Goal: Task Accomplishment & Management: Use online tool/utility

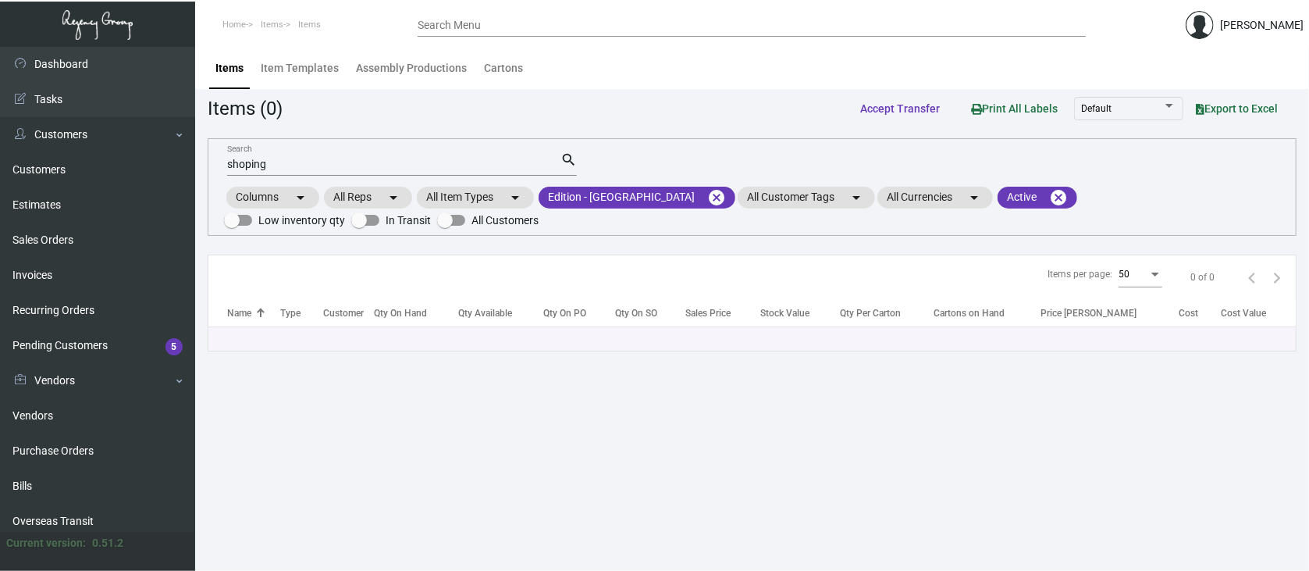
scroll to position [208, 0]
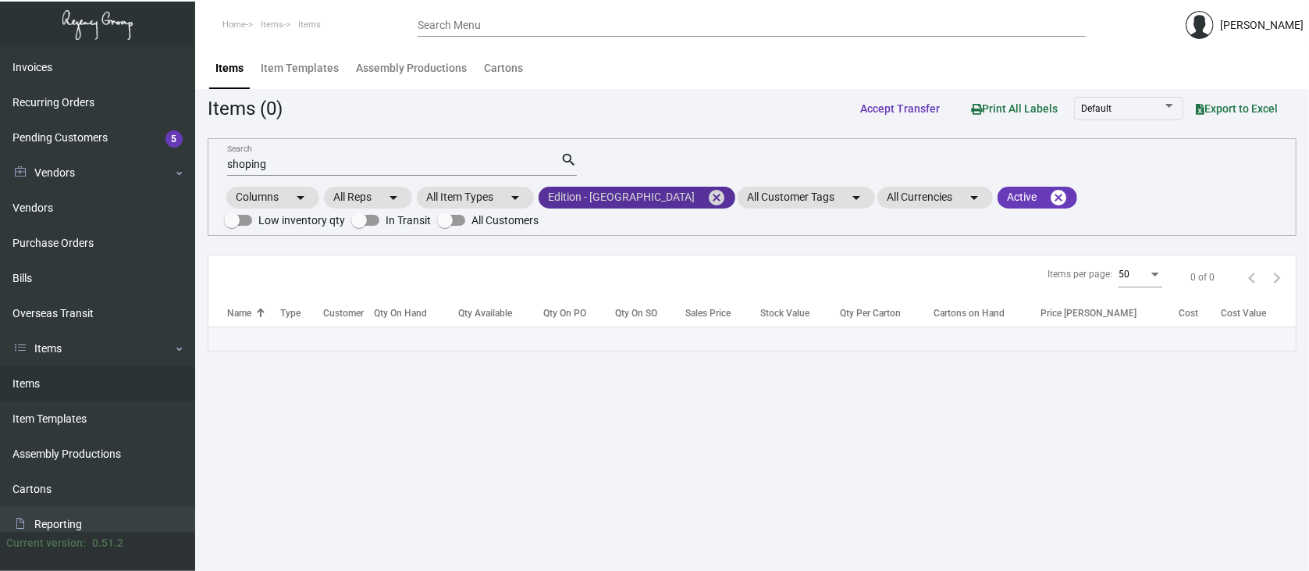
click at [707, 193] on mat-icon "cancel" at bounding box center [716, 197] width 19 height 19
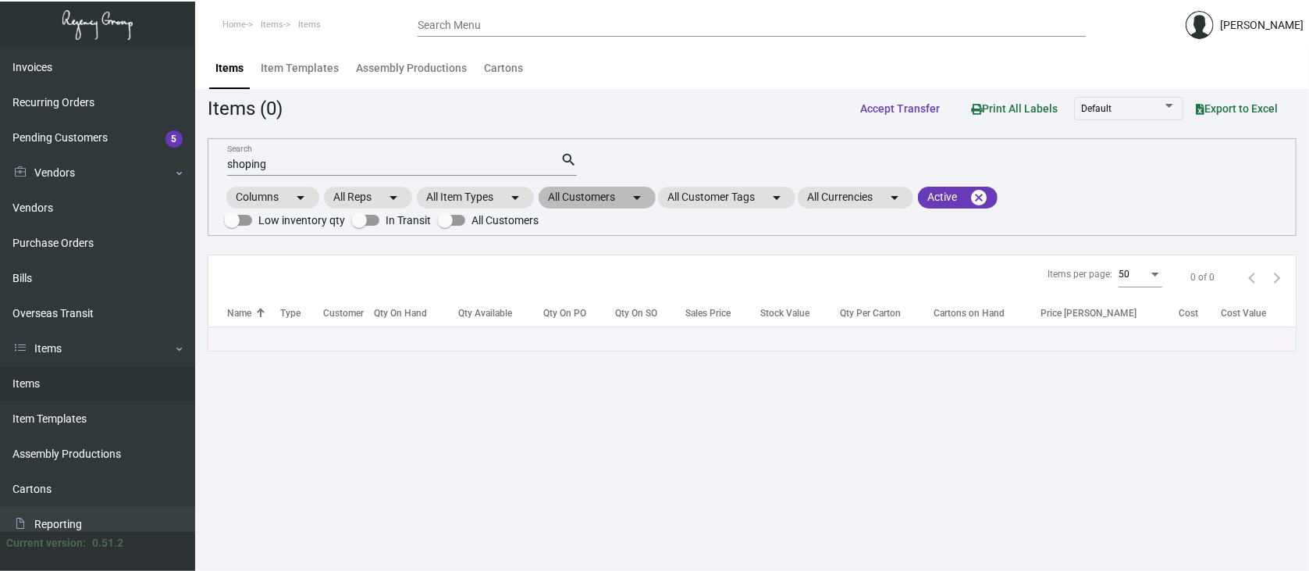
click at [573, 194] on mat-chip "All Customers arrow_drop_down" at bounding box center [597, 198] width 117 height 22
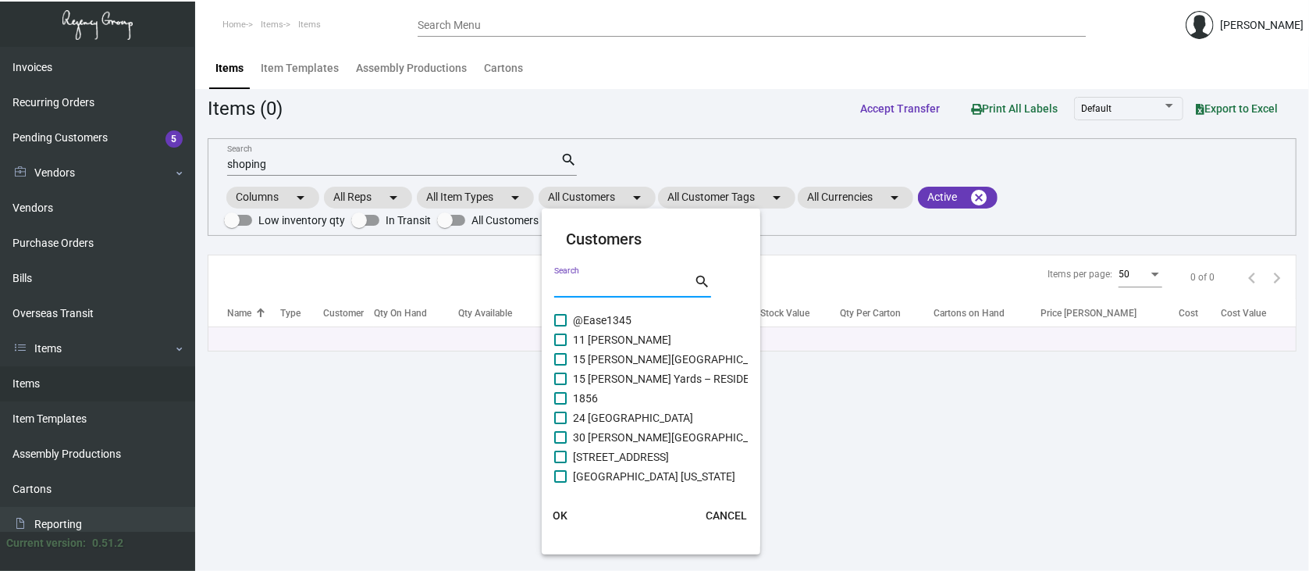
click at [567, 284] on input "Search" at bounding box center [624, 286] width 141 height 12
type input "proper"
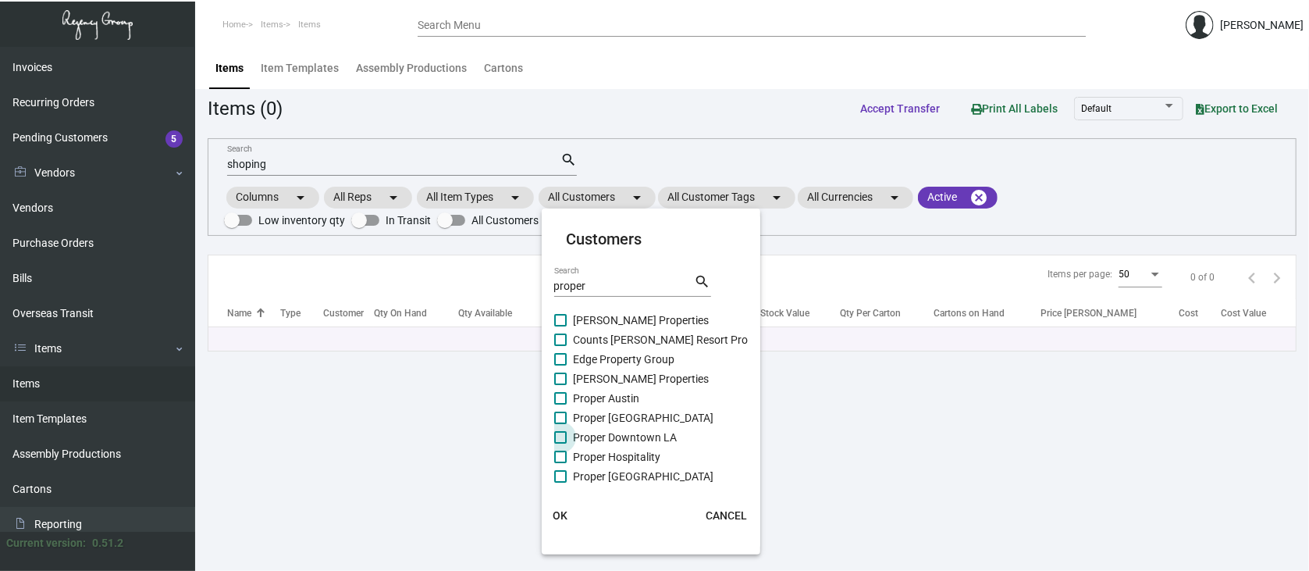
click at [563, 437] on span at bounding box center [560, 437] width 12 height 12
click at [561, 444] on input "Proper Downtown LA" at bounding box center [560, 444] width 1 height 1
checkbox input "true"
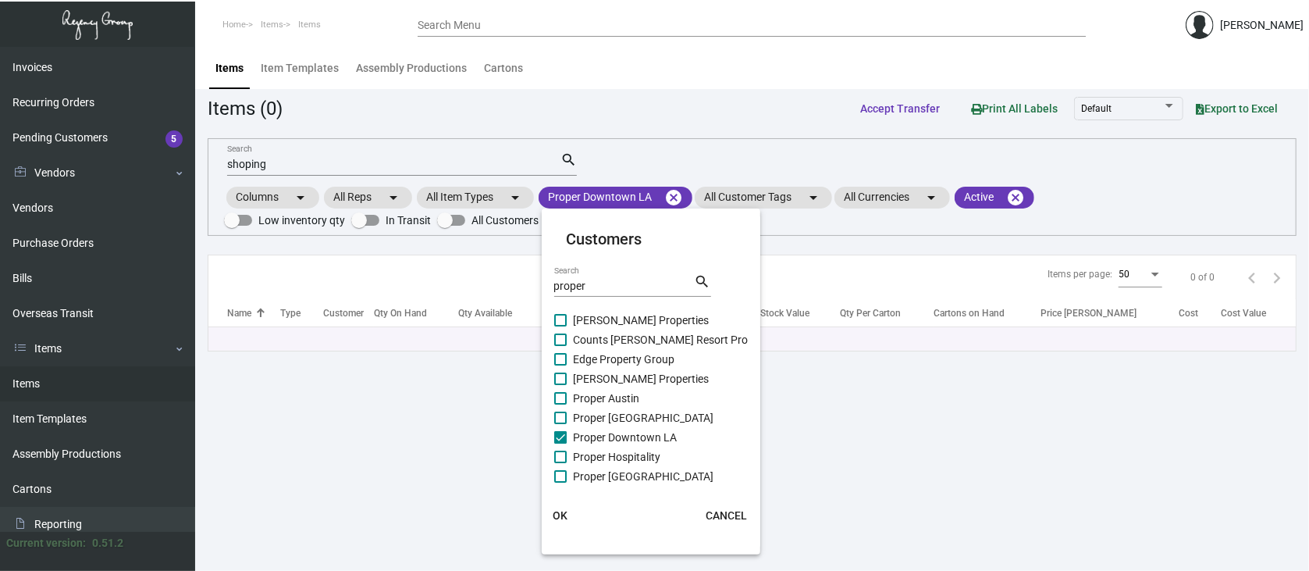
click at [565, 512] on span "OK" at bounding box center [560, 515] width 15 height 12
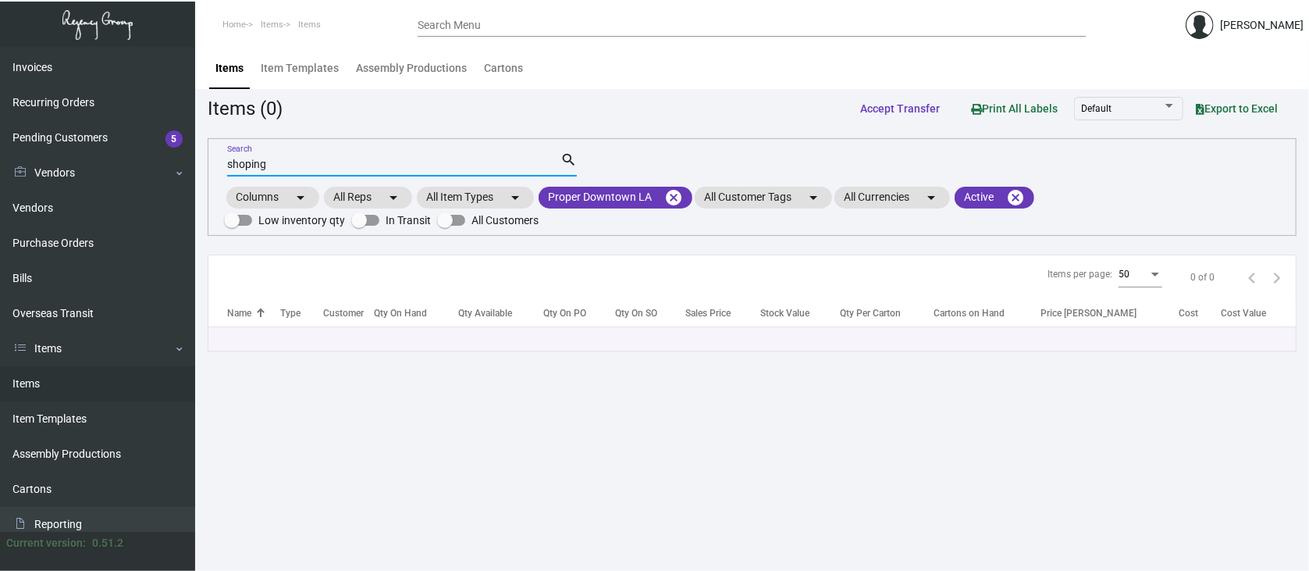
click at [280, 161] on input "shoping" at bounding box center [393, 165] width 333 height 12
type input "s"
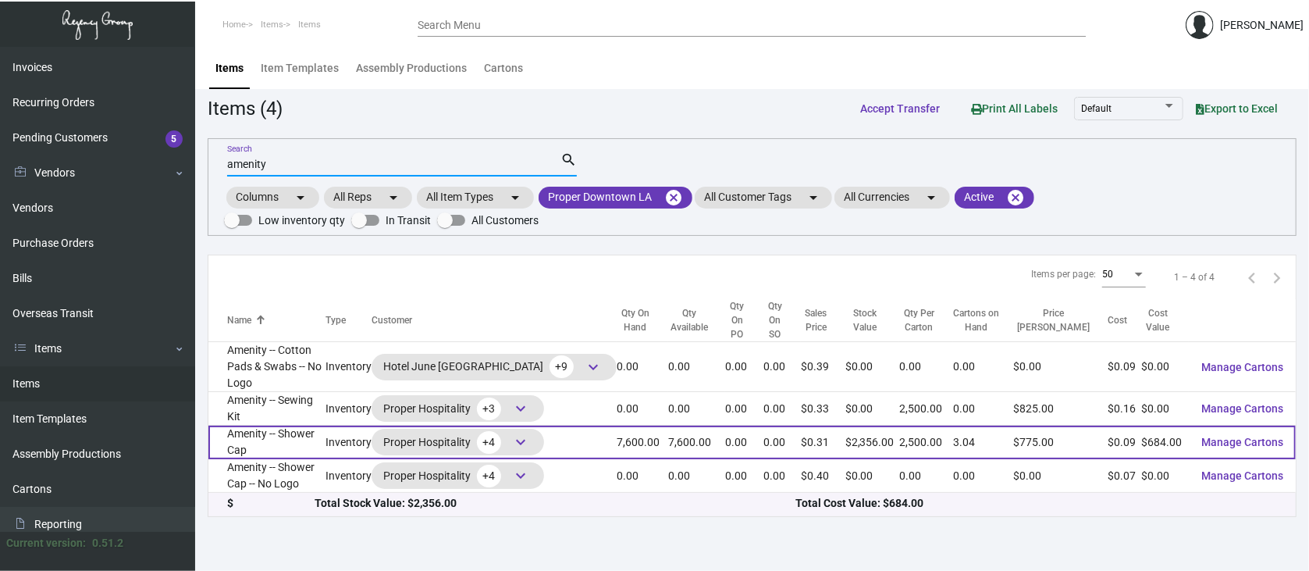
type input "amenity"
click at [530, 433] on span "keyboard_arrow_down" at bounding box center [520, 442] width 19 height 19
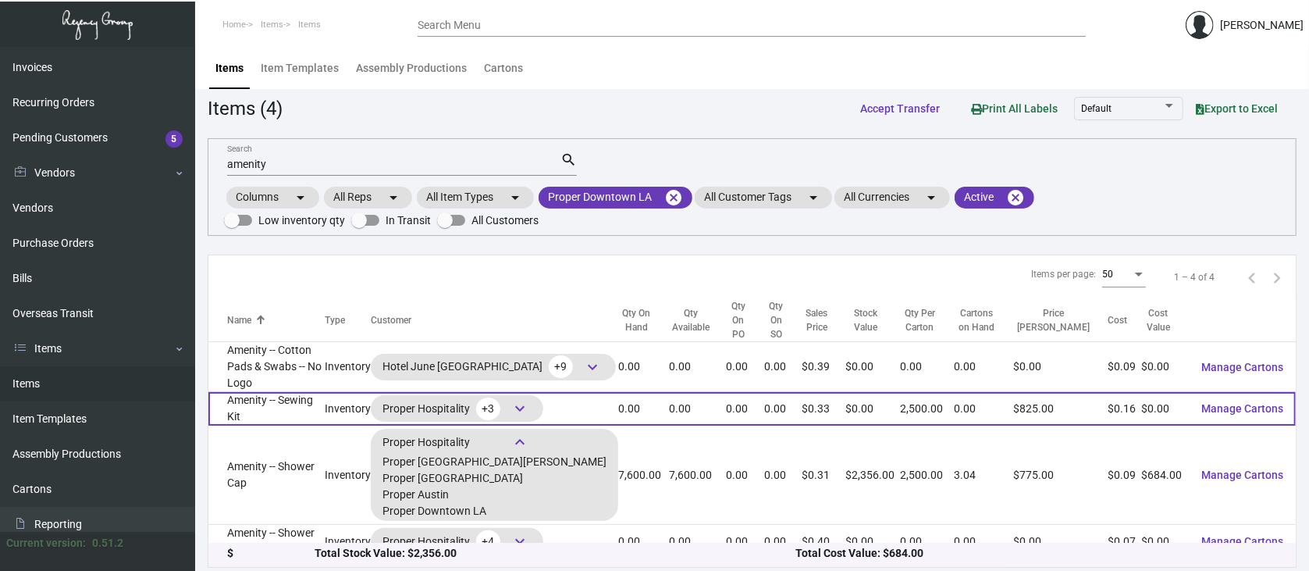
click at [1238, 402] on span "Manage Cartons" at bounding box center [1243, 408] width 82 height 12
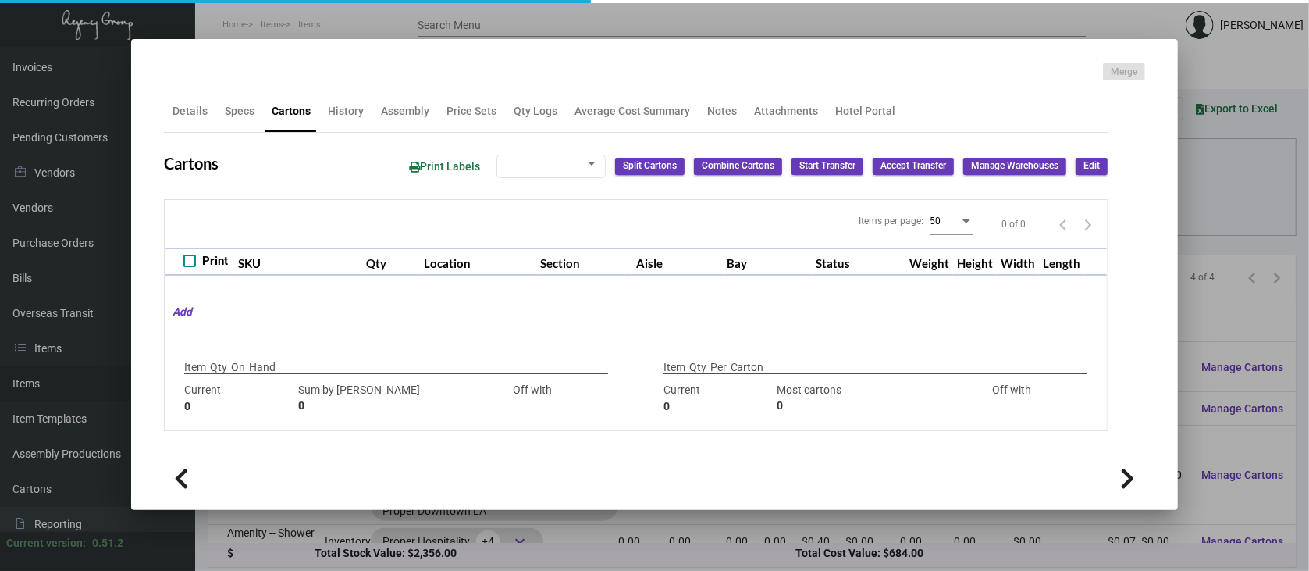
type input "0"
type input "2,500"
type input "2000"
type input "+500"
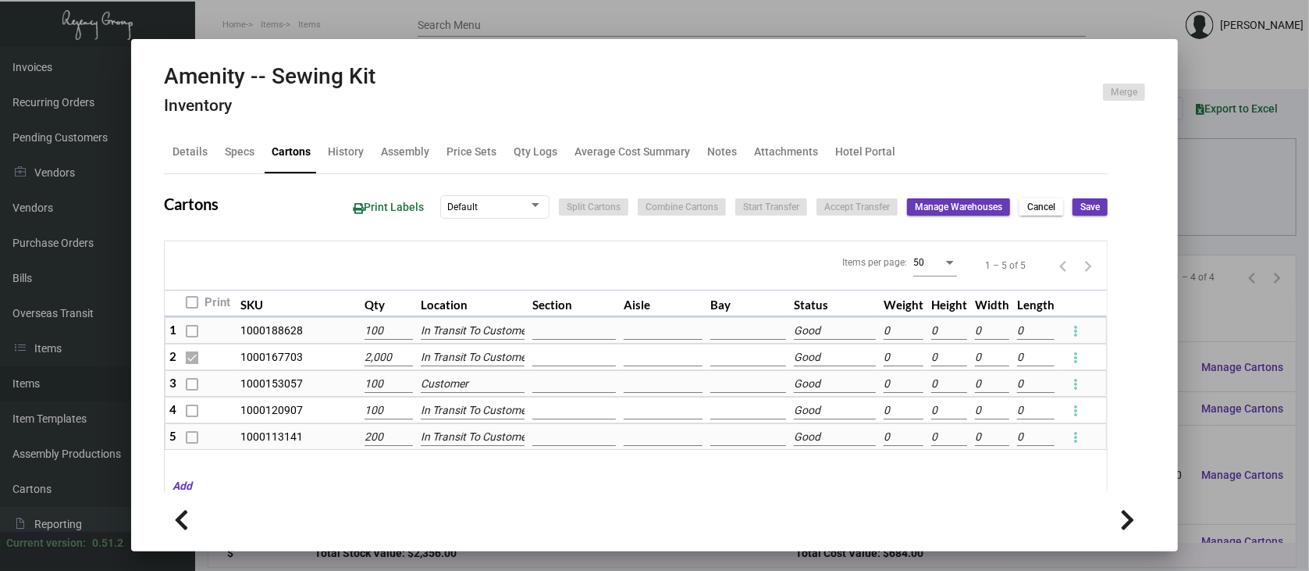
click at [1228, 458] on div at bounding box center [654, 285] width 1309 height 571
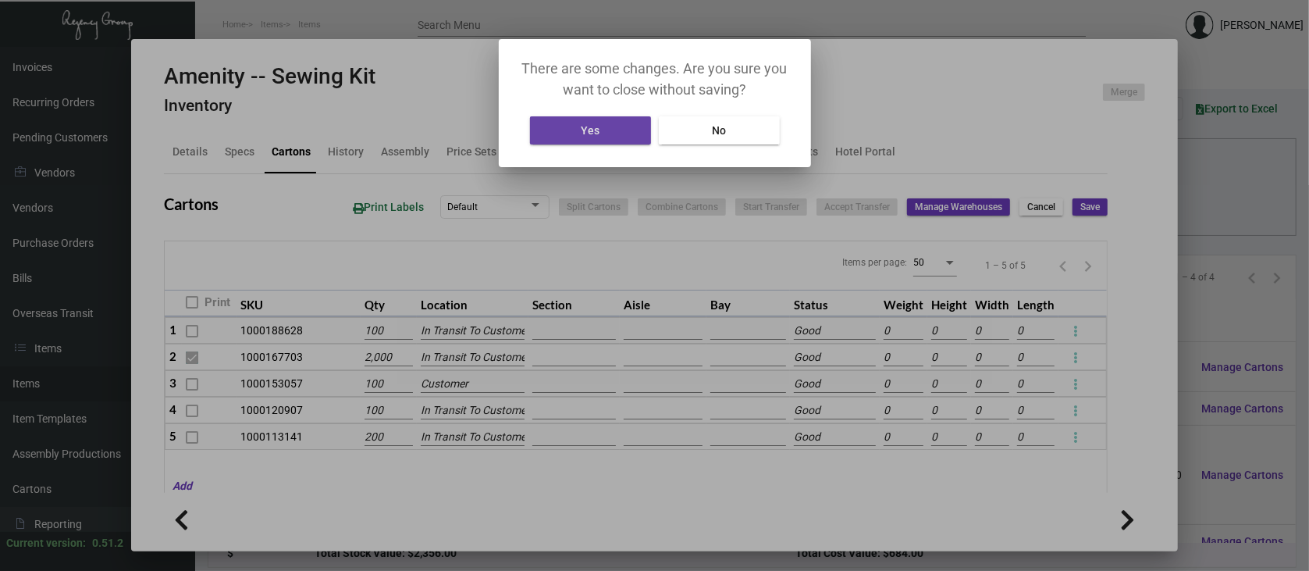
click at [611, 133] on button "Yes" at bounding box center [590, 130] width 121 height 28
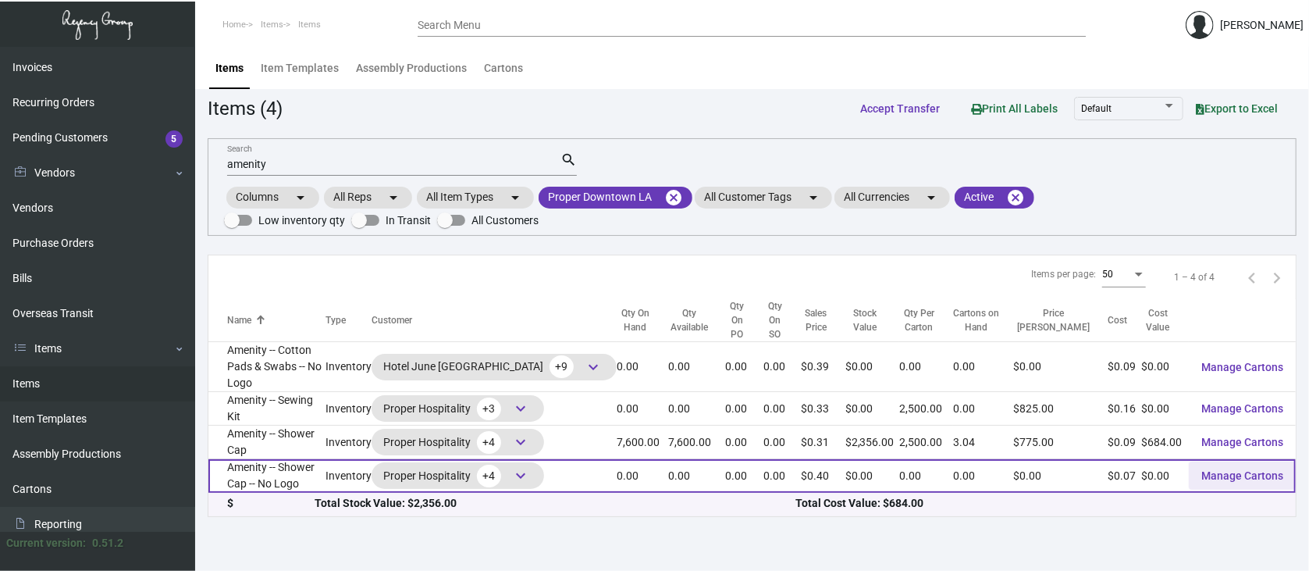
click at [1242, 469] on span "Manage Cartons" at bounding box center [1243, 475] width 82 height 12
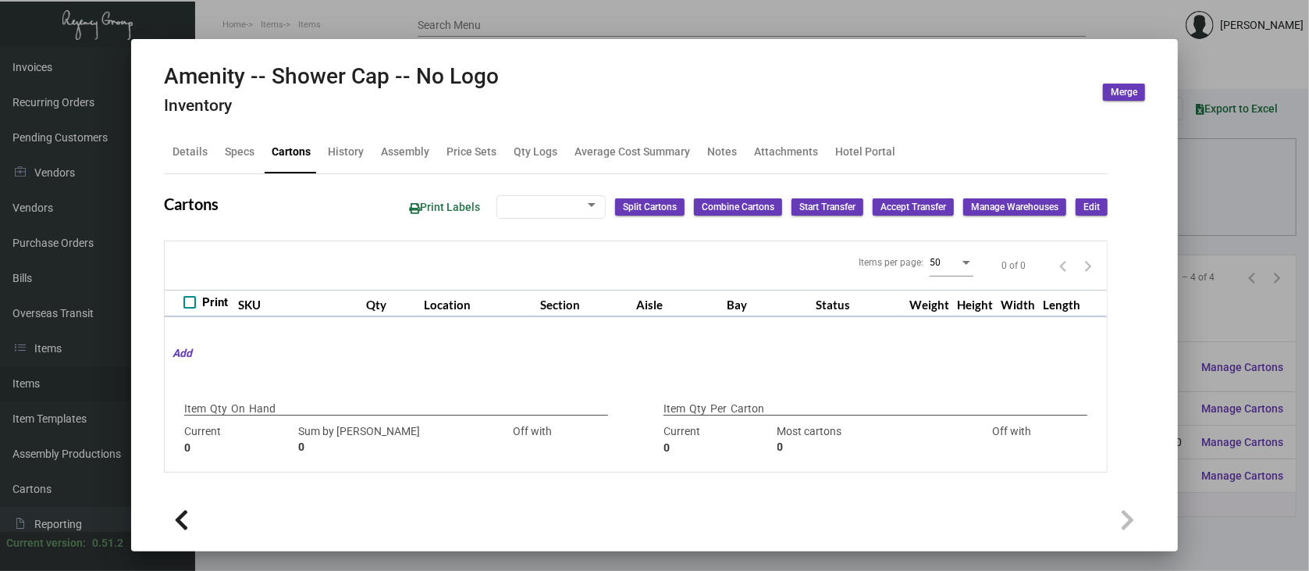
type input "0"
type input "1000"
type input "-1000"
